Goal: Task Accomplishment & Management: Manage account settings

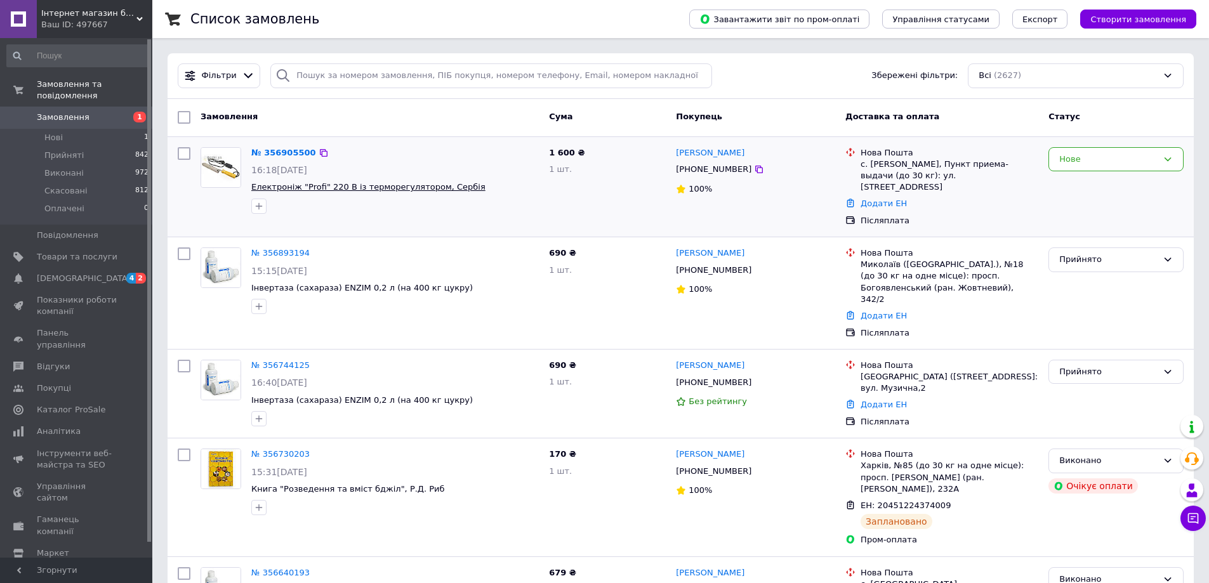
click at [307, 188] on span "Електроніж "Profi" 220 В із терморегулятором, Сербія" at bounding box center [368, 187] width 234 height 10
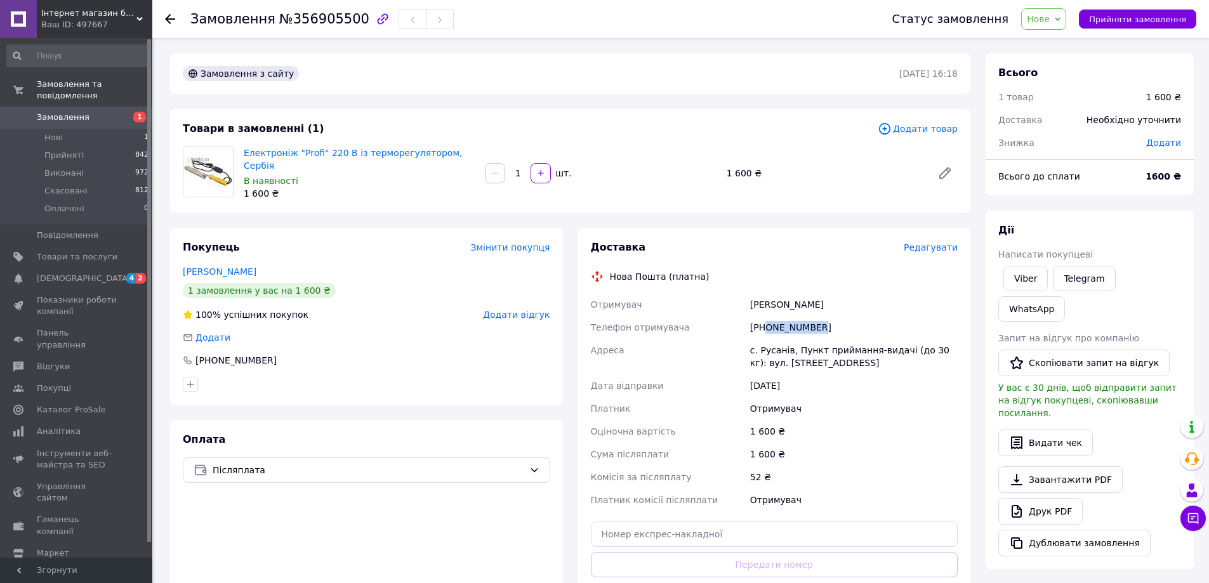
drag, startPoint x: 795, startPoint y: 327, endPoint x: 765, endPoint y: 323, distance: 30.1
click at [765, 323] on div "[PHONE_NUMBER]" at bounding box center [854, 327] width 213 height 23
click at [836, 321] on div "[PHONE_NUMBER]" at bounding box center [854, 327] width 213 height 23
click at [841, 332] on div "[PHONE_NUMBER]" at bounding box center [854, 327] width 213 height 23
click at [902, 302] on div "[PERSON_NAME]" at bounding box center [854, 304] width 213 height 23
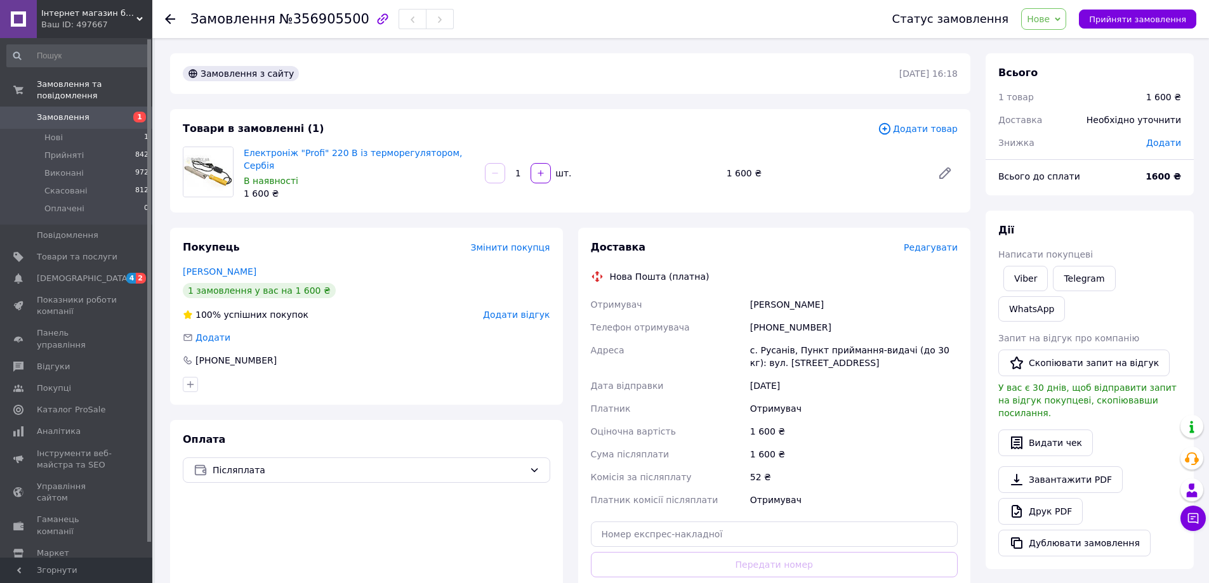
drag, startPoint x: 857, startPoint y: 302, endPoint x: 752, endPoint y: 302, distance: 105.4
click at [752, 302] on div "[PERSON_NAME]" at bounding box center [854, 304] width 213 height 23
copy div "[PERSON_NAME]"
click at [829, 331] on div "[PHONE_NUMBER]" at bounding box center [854, 327] width 213 height 23
drag, startPoint x: 823, startPoint y: 321, endPoint x: 758, endPoint y: 324, distance: 65.4
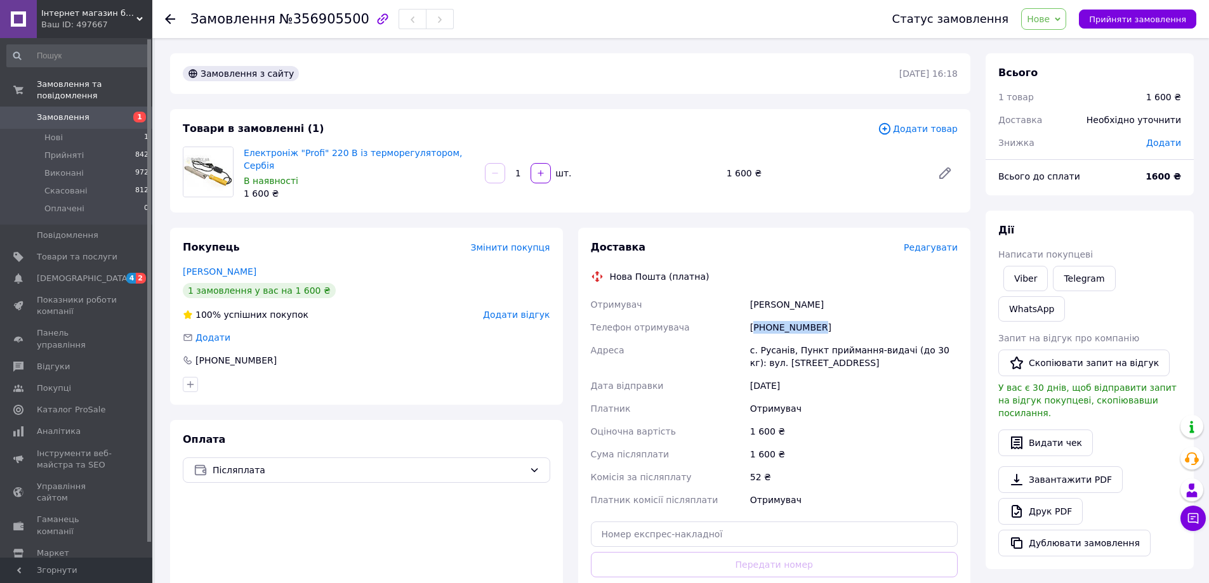
click at [758, 324] on div "[PHONE_NUMBER]" at bounding box center [854, 327] width 213 height 23
copy div "380504440629"
drag, startPoint x: 818, startPoint y: 359, endPoint x: 759, endPoint y: 357, distance: 59.1
click at [743, 342] on div "Отримувач [PERSON_NAME] Телефон отримувача [PHONE_NUMBER] Адреса с. Русанів, Пу…" at bounding box center [775, 402] width 373 height 218
copy div "Адреса с. Русанів, Пункт приймання-видачі (до 30 кг): вул. [STREET_ADDRESS]"
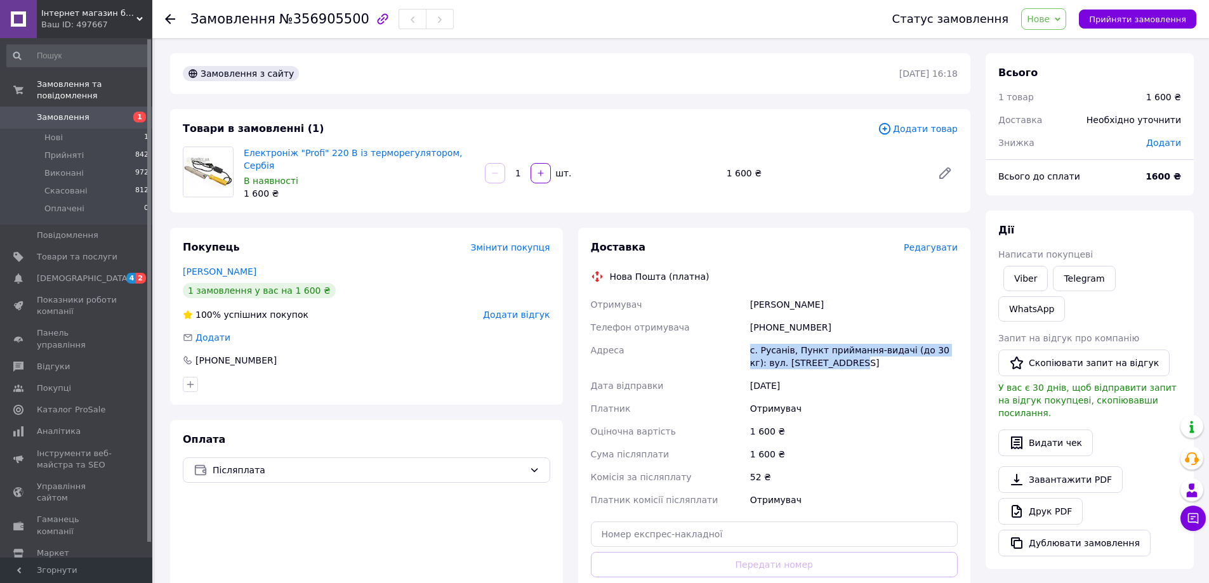
scroll to position [190, 0]
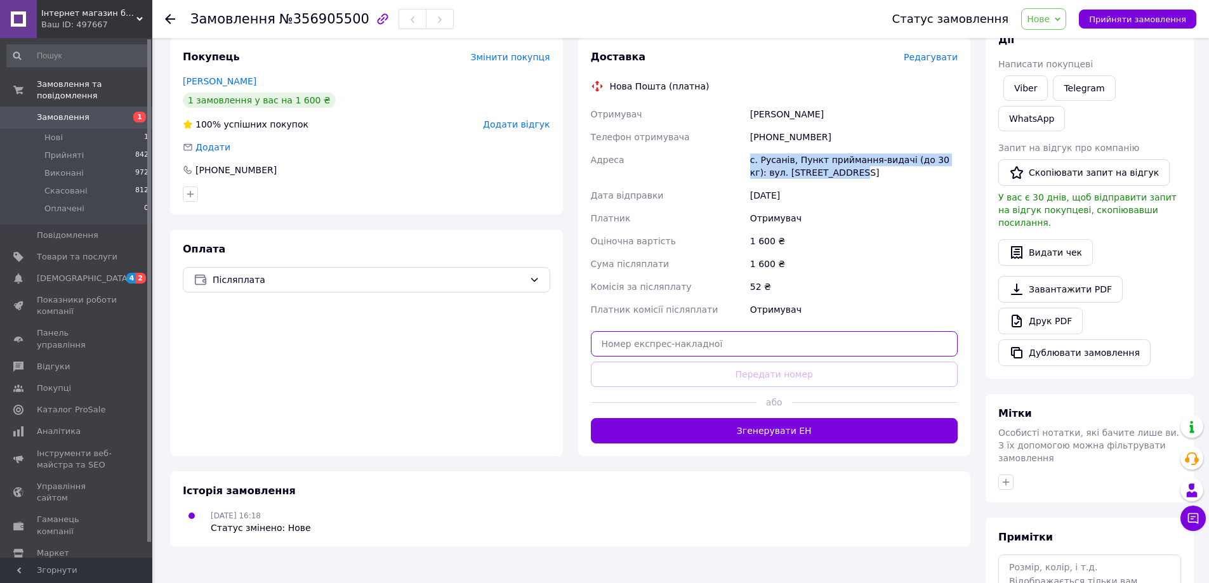
click at [695, 341] on input "text" at bounding box center [775, 343] width 368 height 25
paste input "20451225252530"
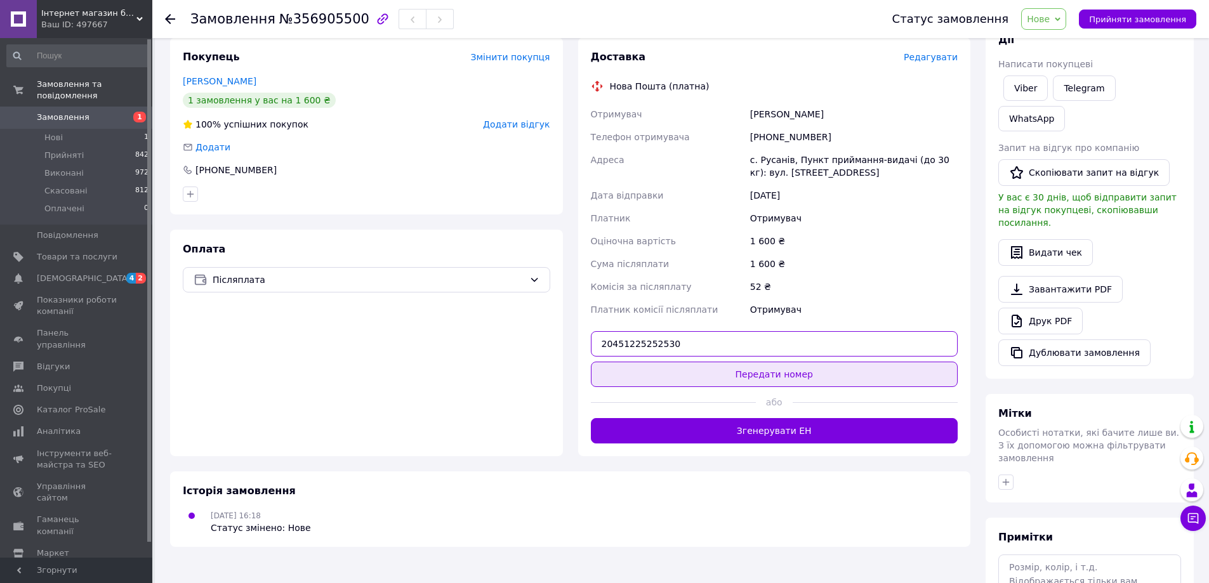
type input "20451225252530"
click at [761, 373] on button "Передати номер" at bounding box center [775, 374] width 368 height 25
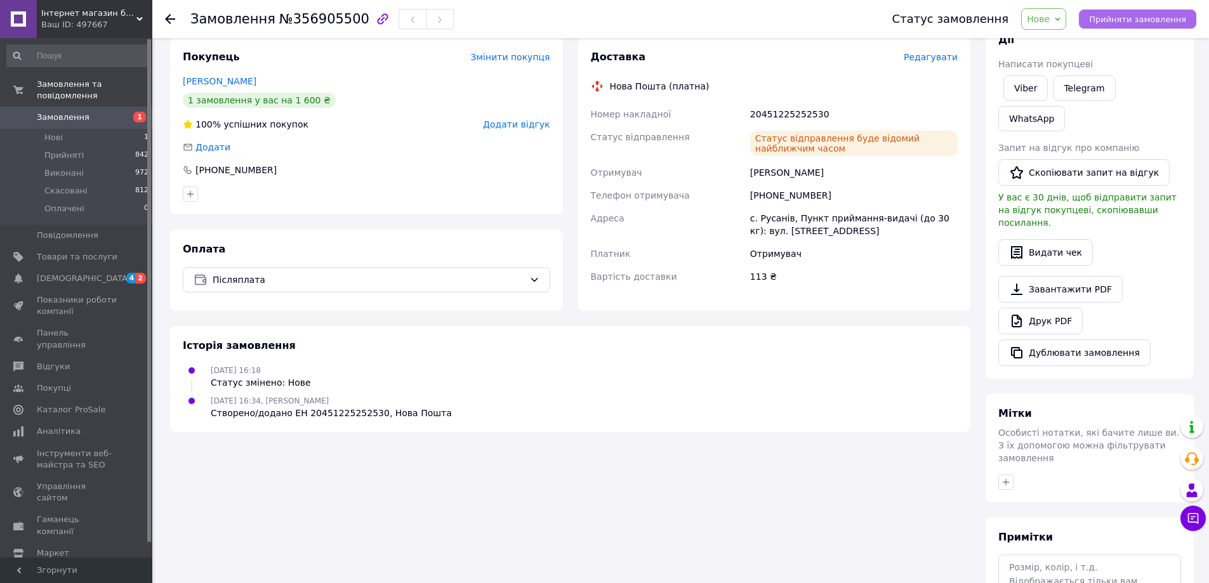
click at [1119, 16] on span "Прийняти замовлення" at bounding box center [1137, 20] width 97 height 10
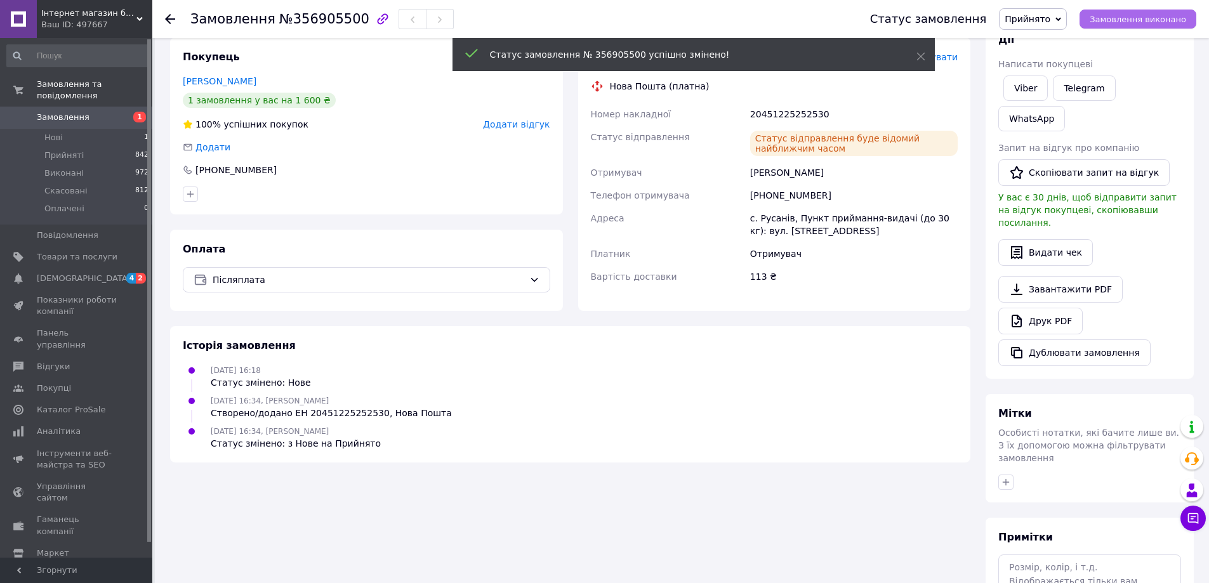
click at [1127, 22] on span "Замовлення виконано" at bounding box center [1138, 20] width 97 height 10
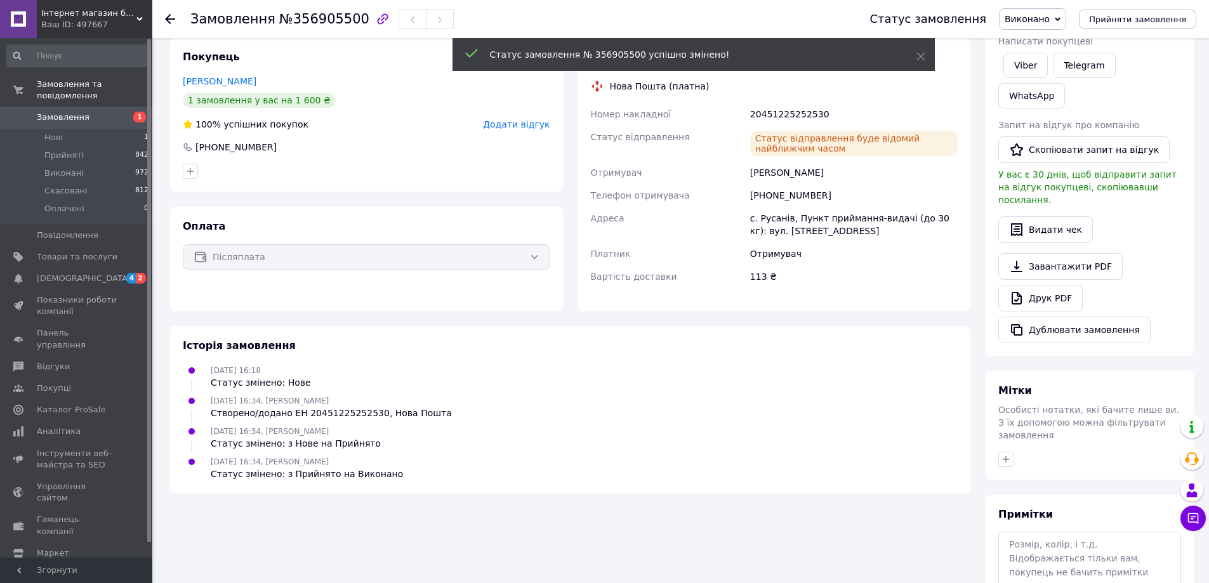
scroll to position [0, 0]
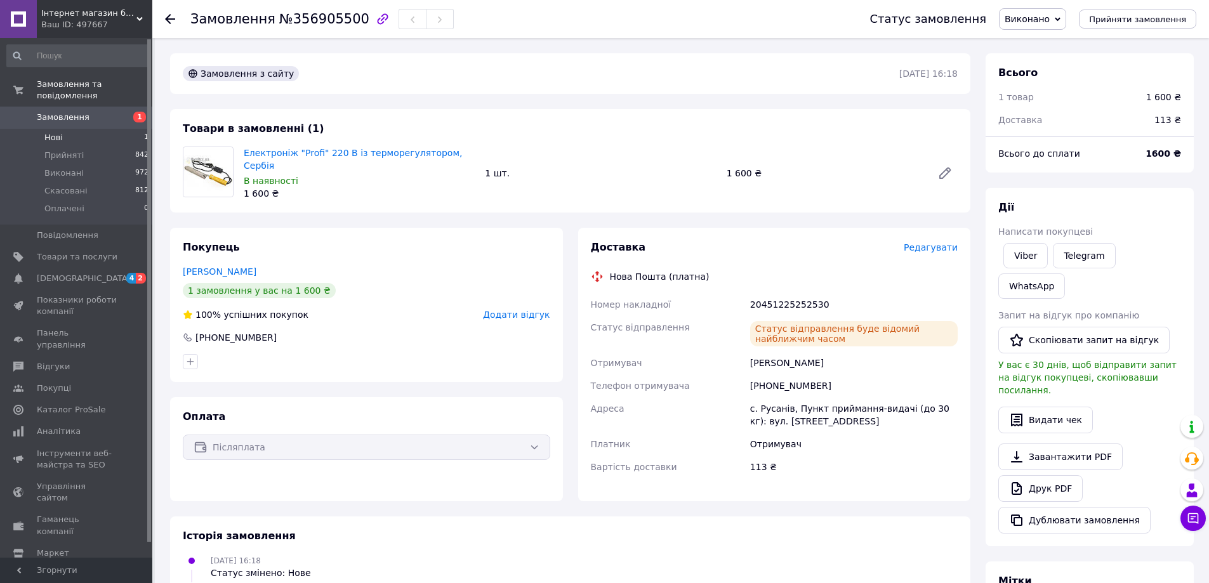
click at [57, 132] on span "Нові" at bounding box center [53, 137] width 18 height 11
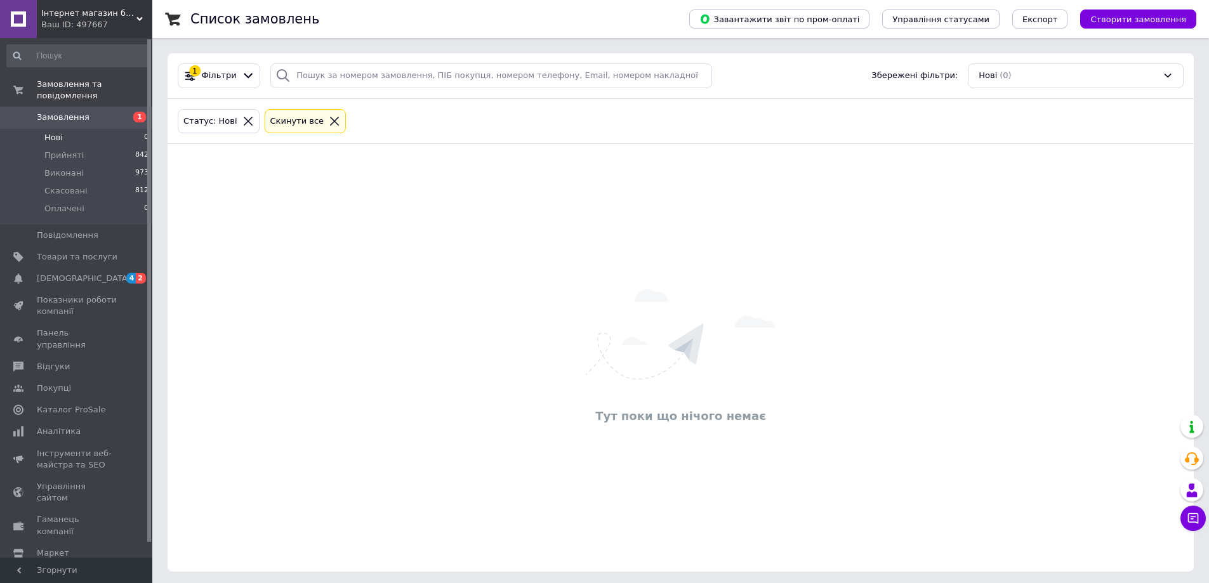
click at [329, 120] on icon at bounding box center [334, 121] width 11 height 11
